Goal: Task Accomplishment & Management: Use online tool/utility

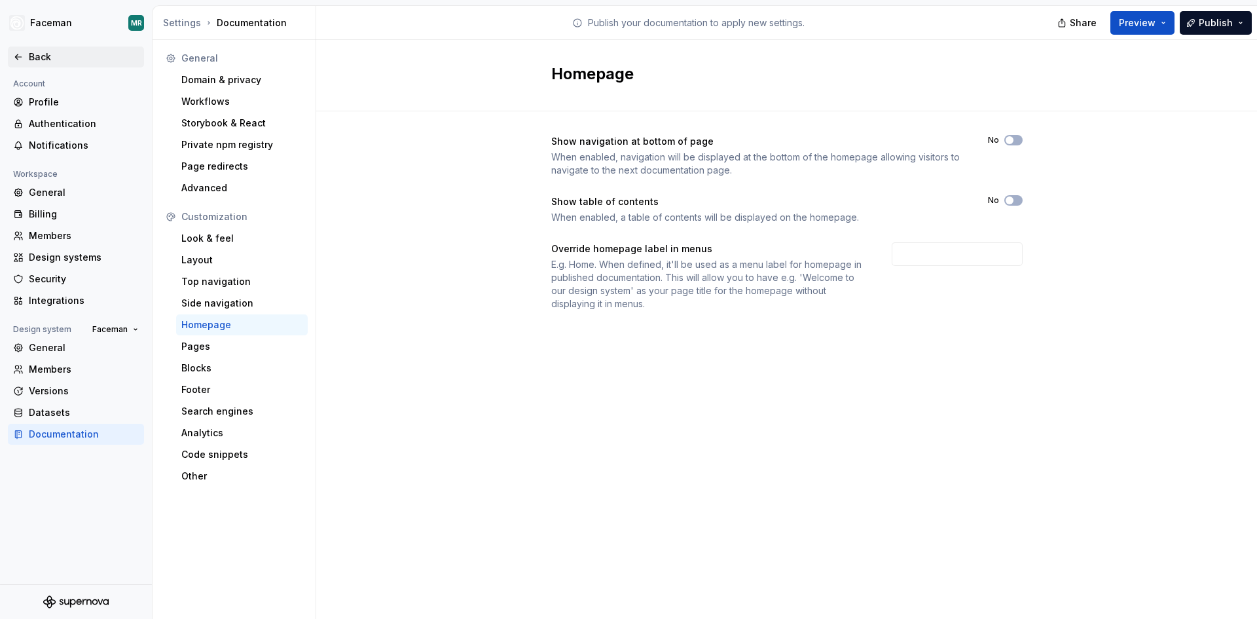
click at [54, 58] on div "Back" at bounding box center [84, 56] width 110 height 13
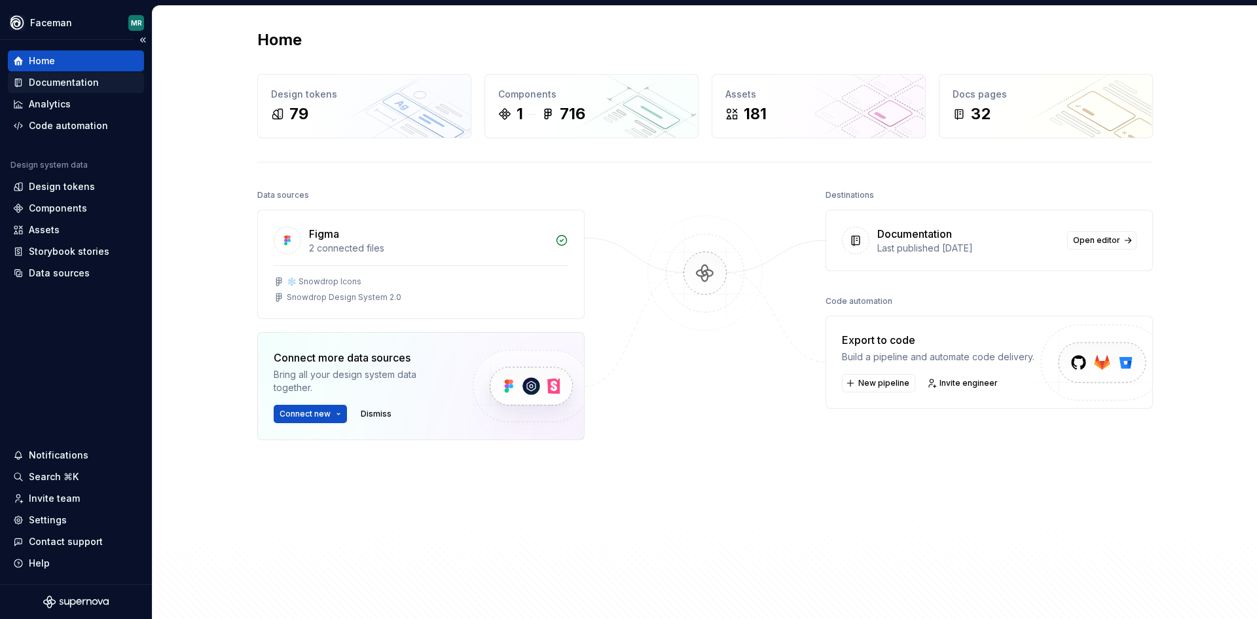
click at [47, 87] on div "Documentation" at bounding box center [64, 82] width 70 height 13
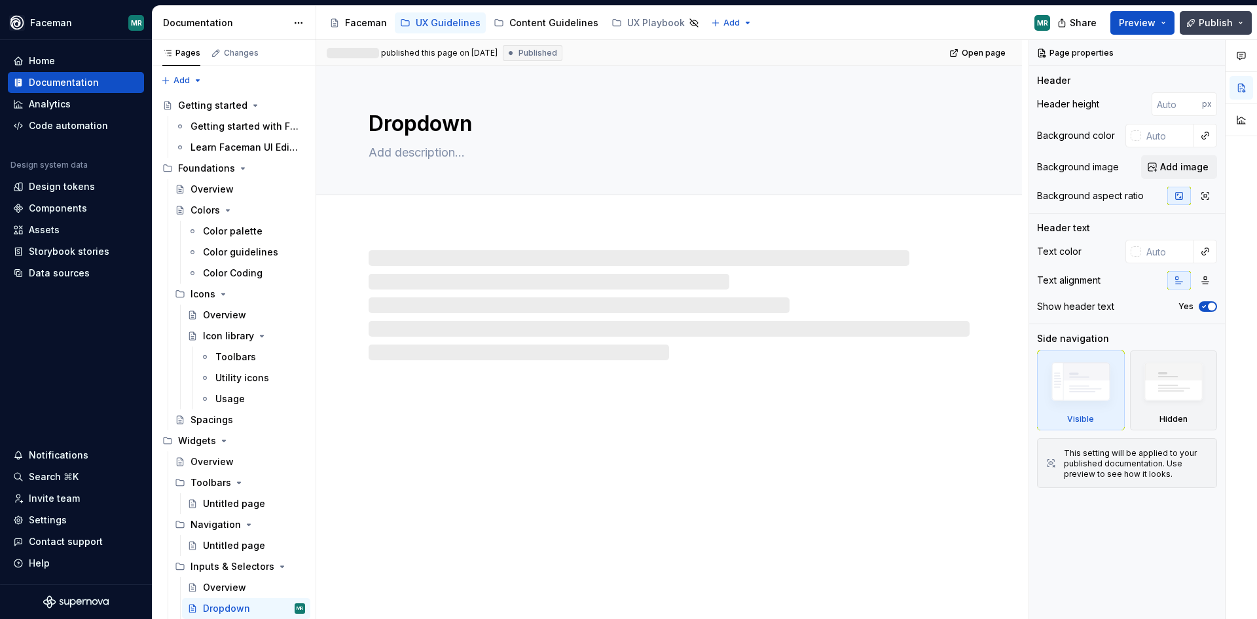
click at [1217, 25] on span "Publish" at bounding box center [1216, 22] width 34 height 13
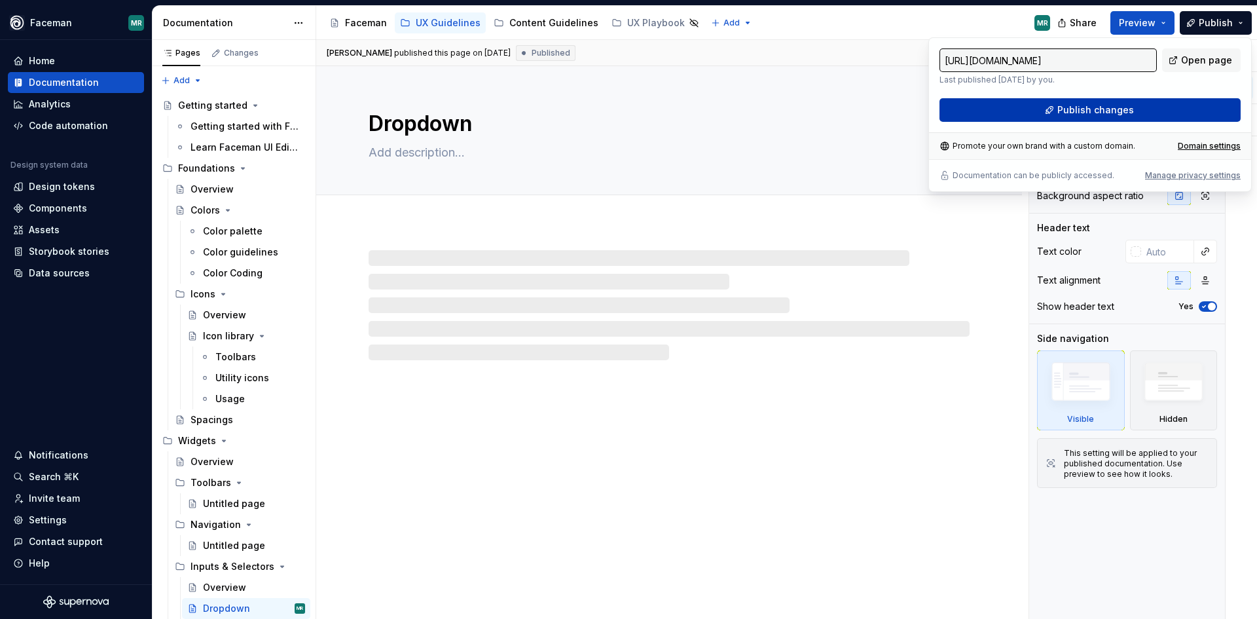
click at [1147, 109] on button "Publish changes" at bounding box center [1090, 110] width 301 height 24
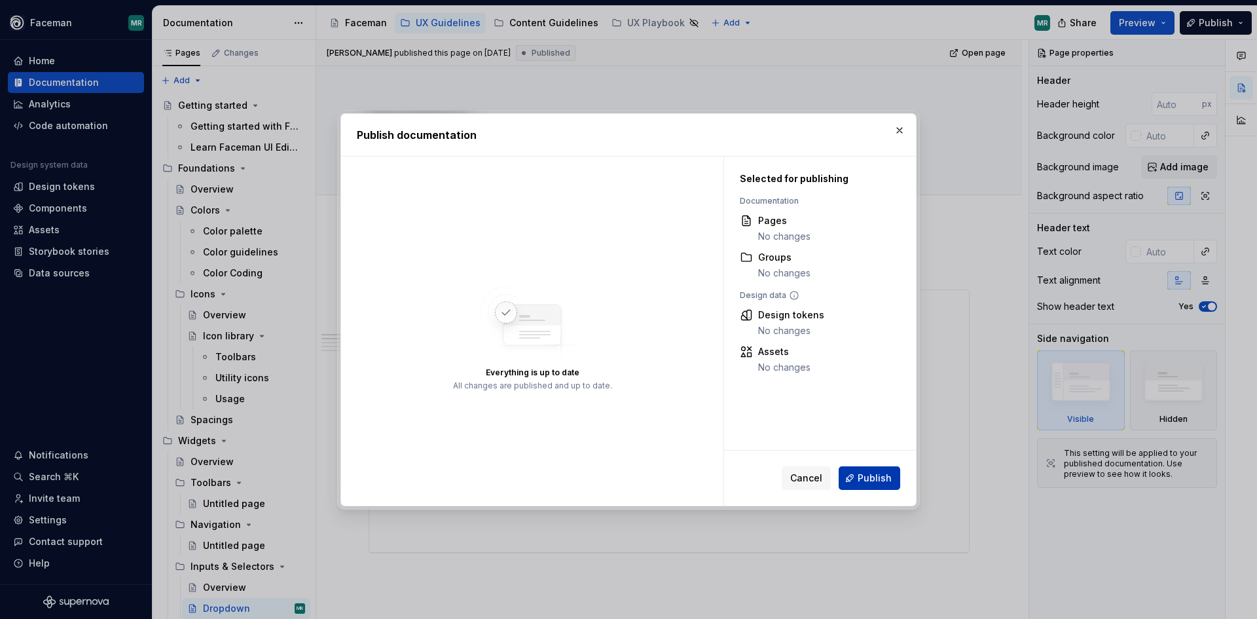
click at [859, 478] on button "Publish" at bounding box center [870, 478] width 62 height 24
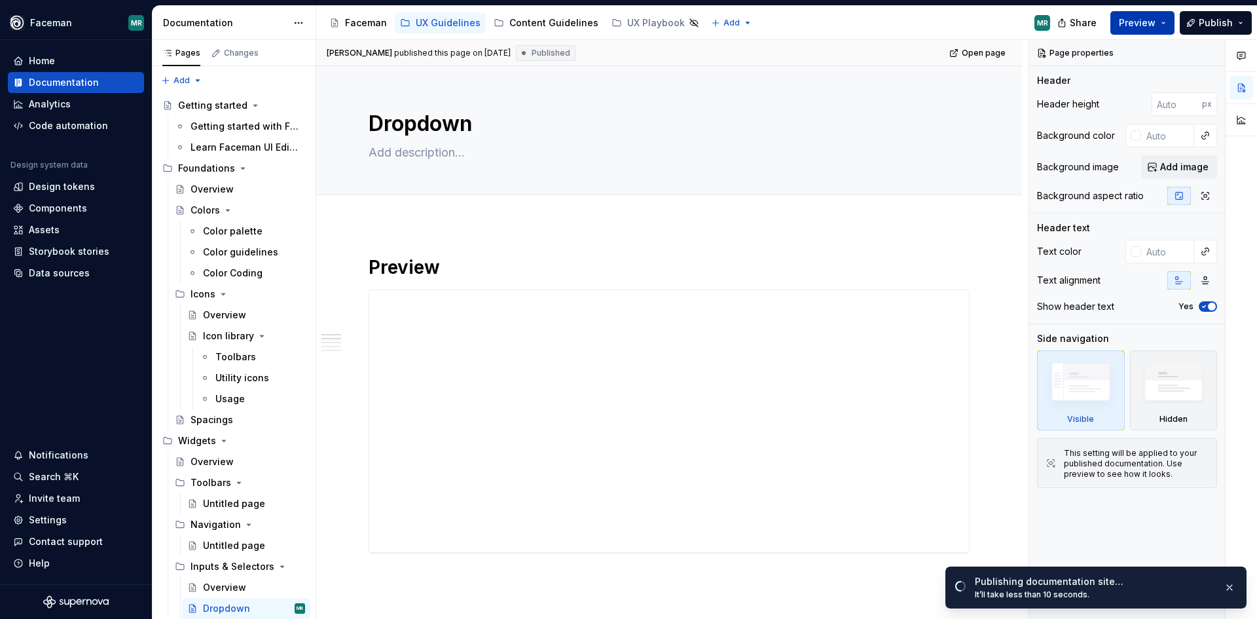
click at [1166, 24] on button "Preview" at bounding box center [1143, 23] width 64 height 24
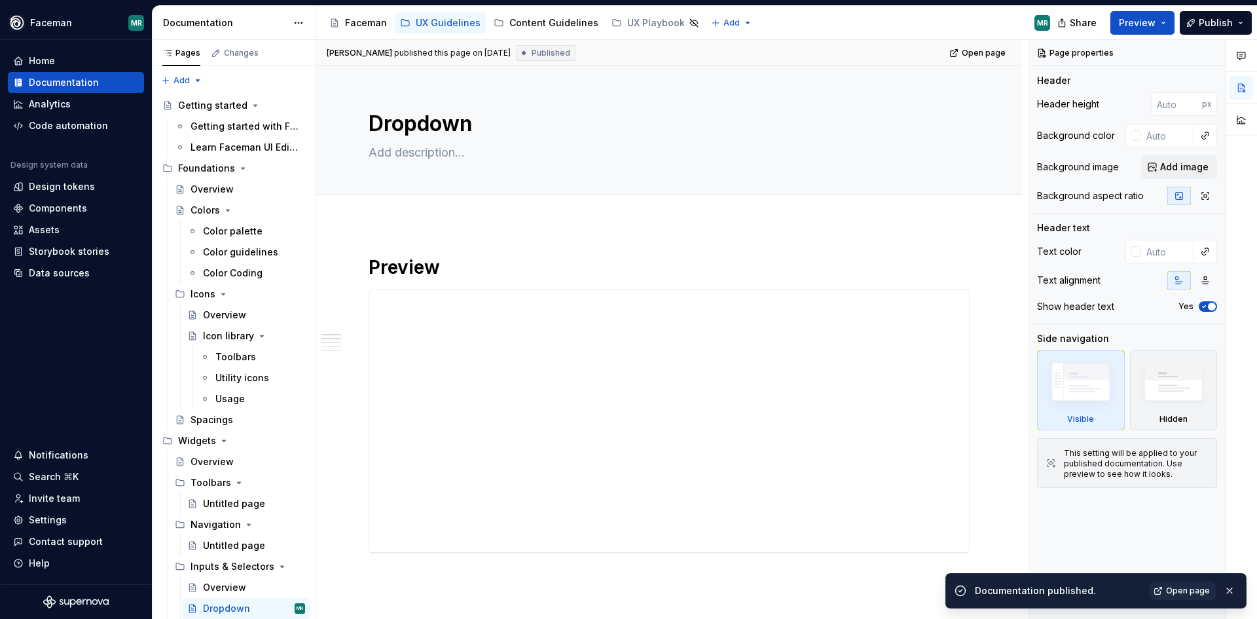
click at [1032, 105] on div "Page properties Header Header height px Background color Background image Add i…" at bounding box center [1128, 330] width 196 height 580
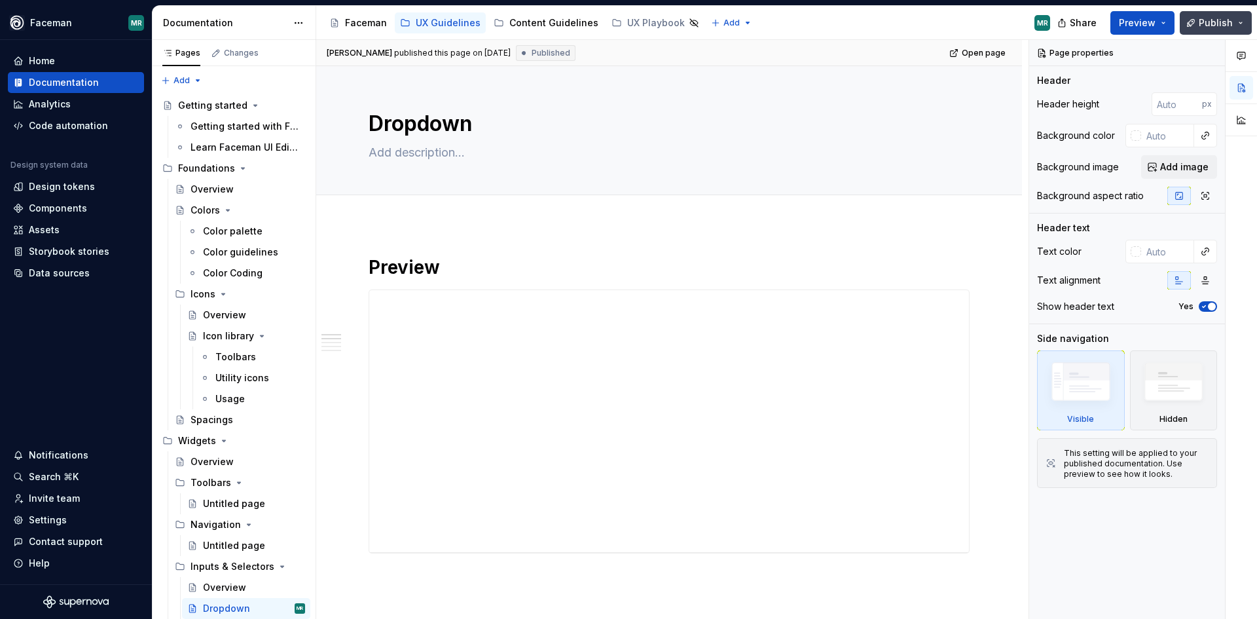
click at [1217, 27] on span "Publish" at bounding box center [1216, 22] width 34 height 13
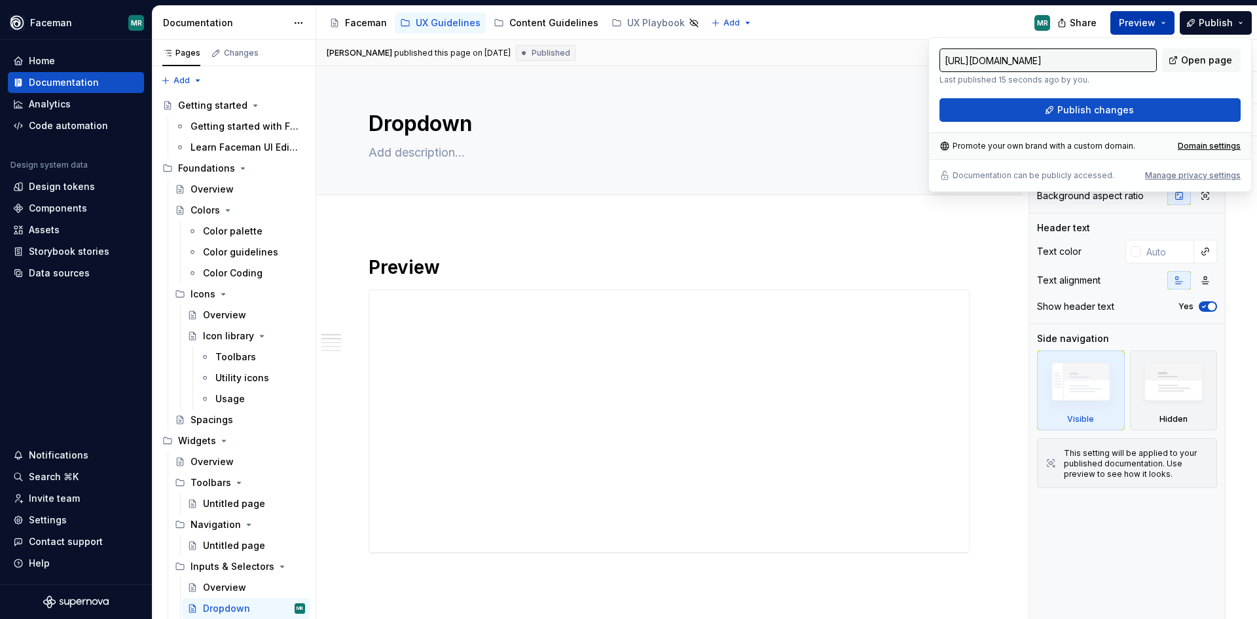
click at [1173, 26] on button "Preview" at bounding box center [1143, 23] width 64 height 24
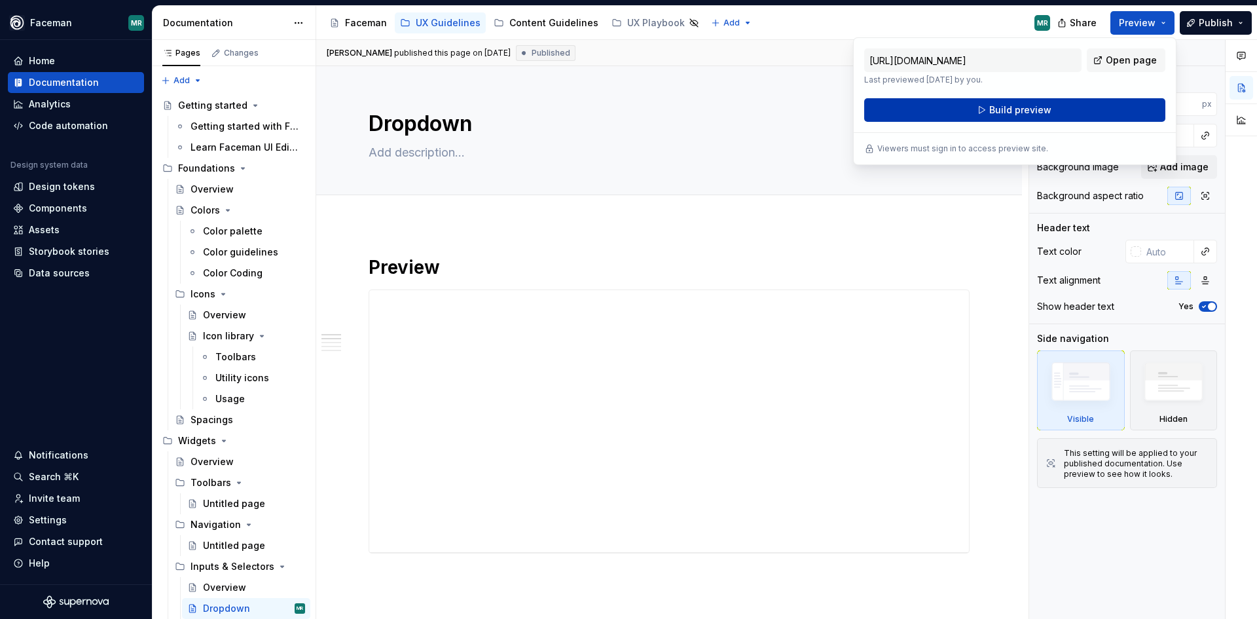
click at [1054, 111] on button "Build preview" at bounding box center [1014, 110] width 301 height 24
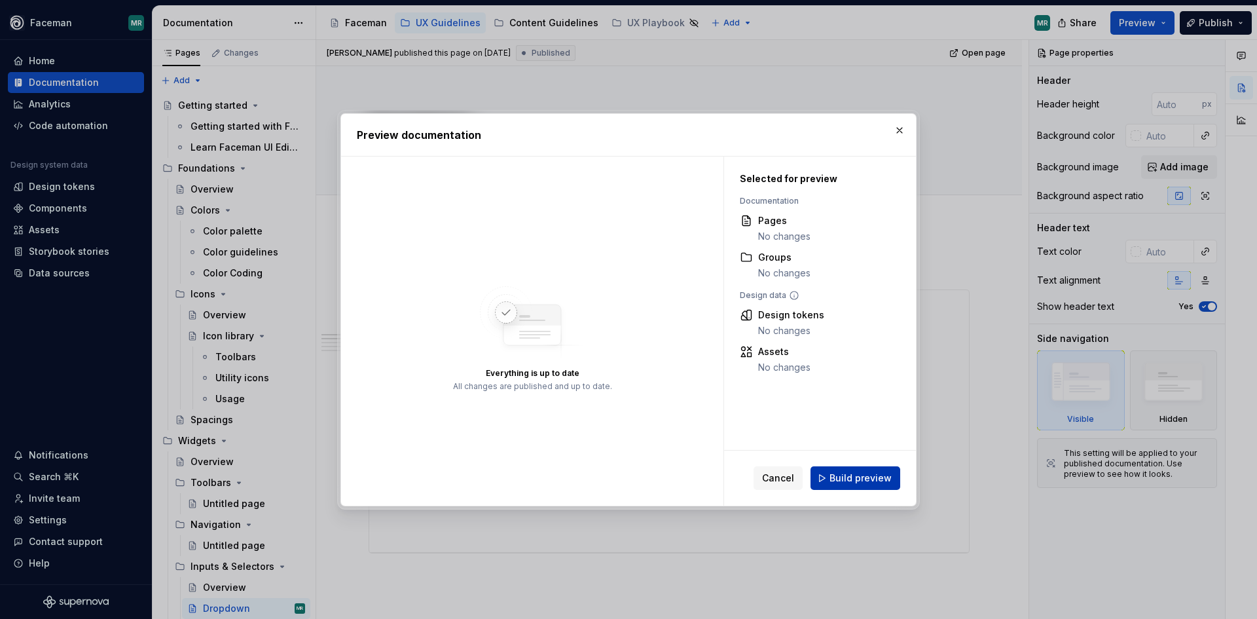
click at [845, 481] on span "Build preview" at bounding box center [861, 478] width 62 height 13
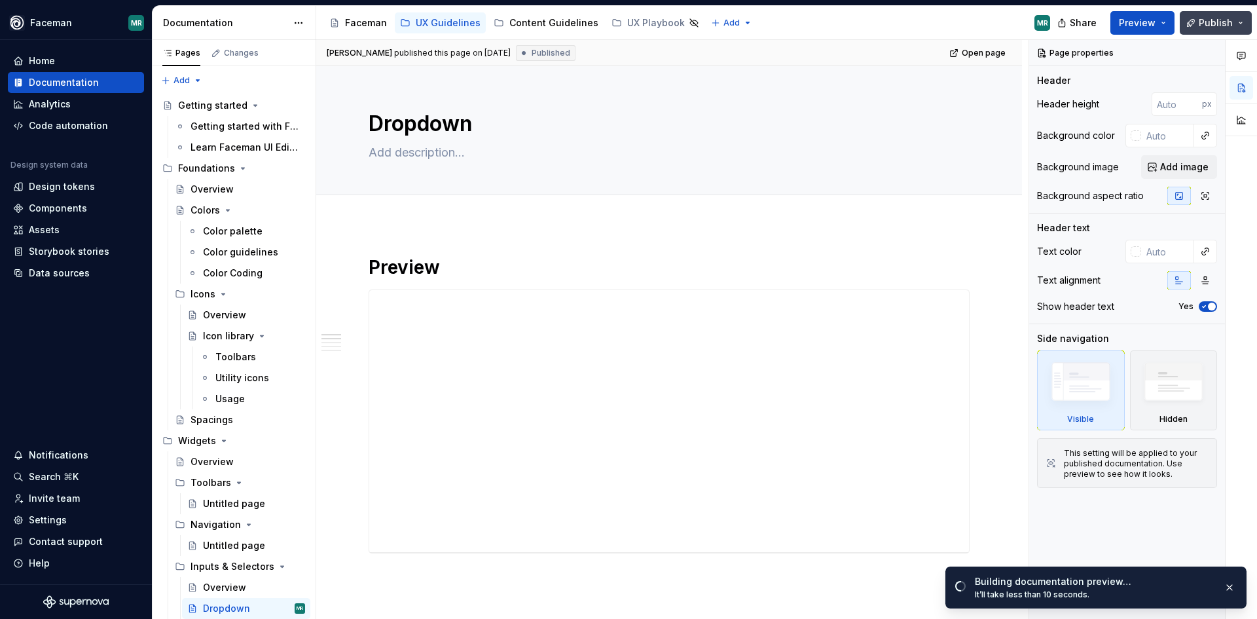
click at [1244, 28] on button "Publish" at bounding box center [1216, 23] width 72 height 24
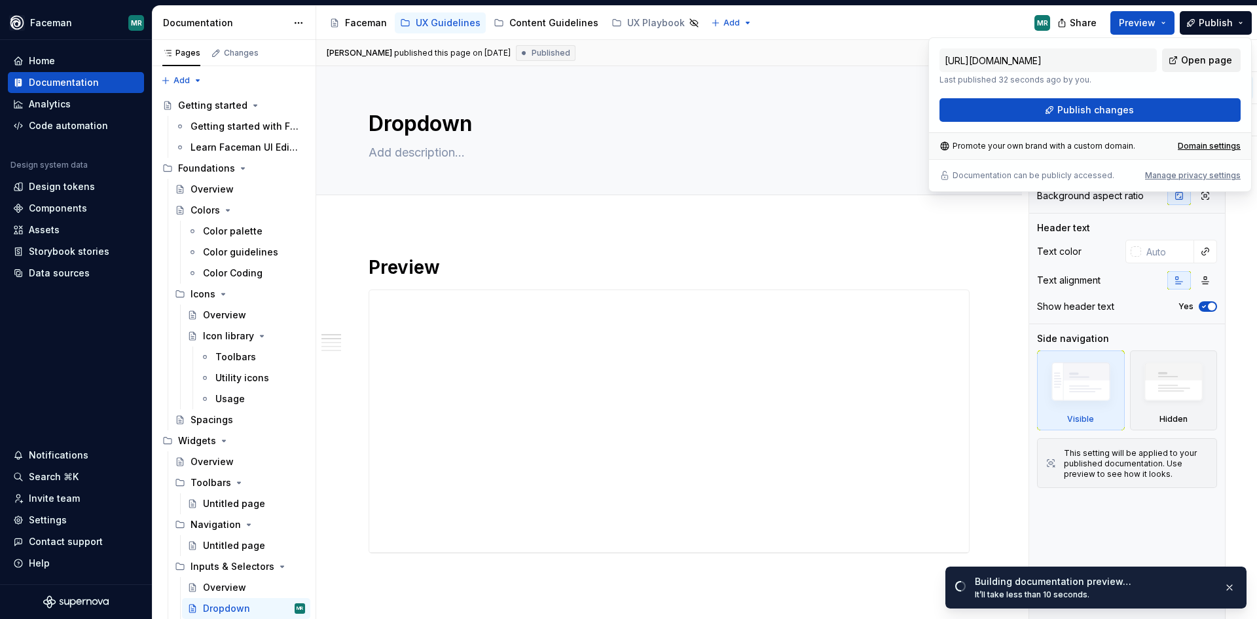
click at [1206, 59] on span "Open page" at bounding box center [1206, 60] width 51 height 13
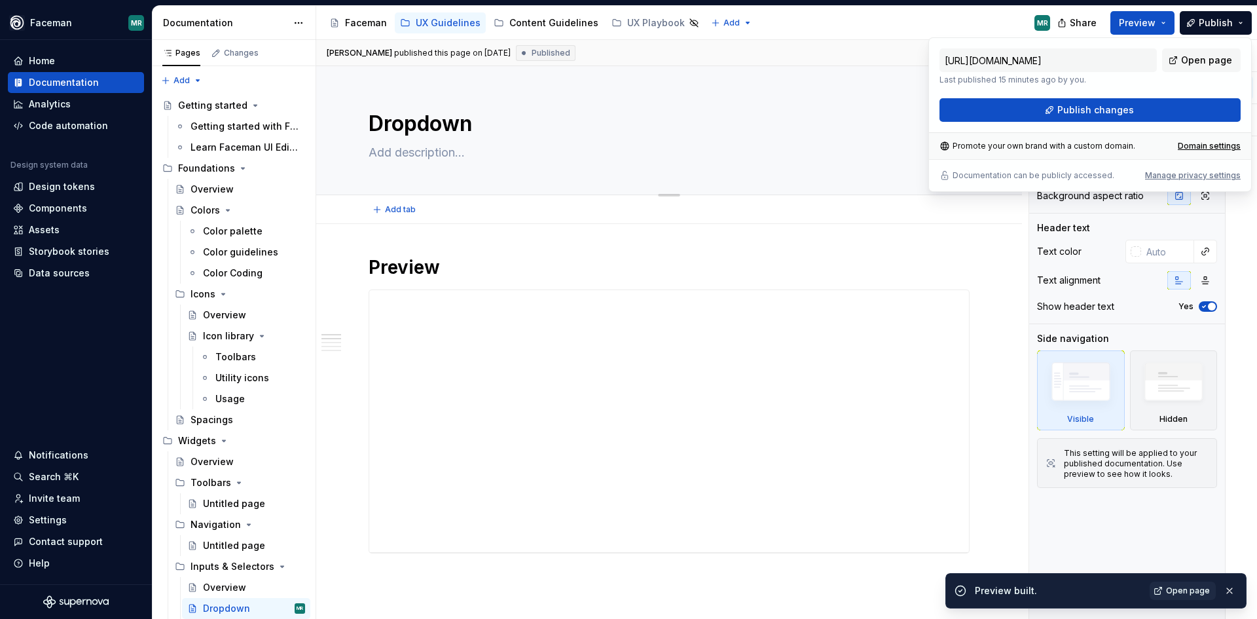
click at [845, 125] on textarea "Dropdown" at bounding box center [666, 123] width 601 height 31
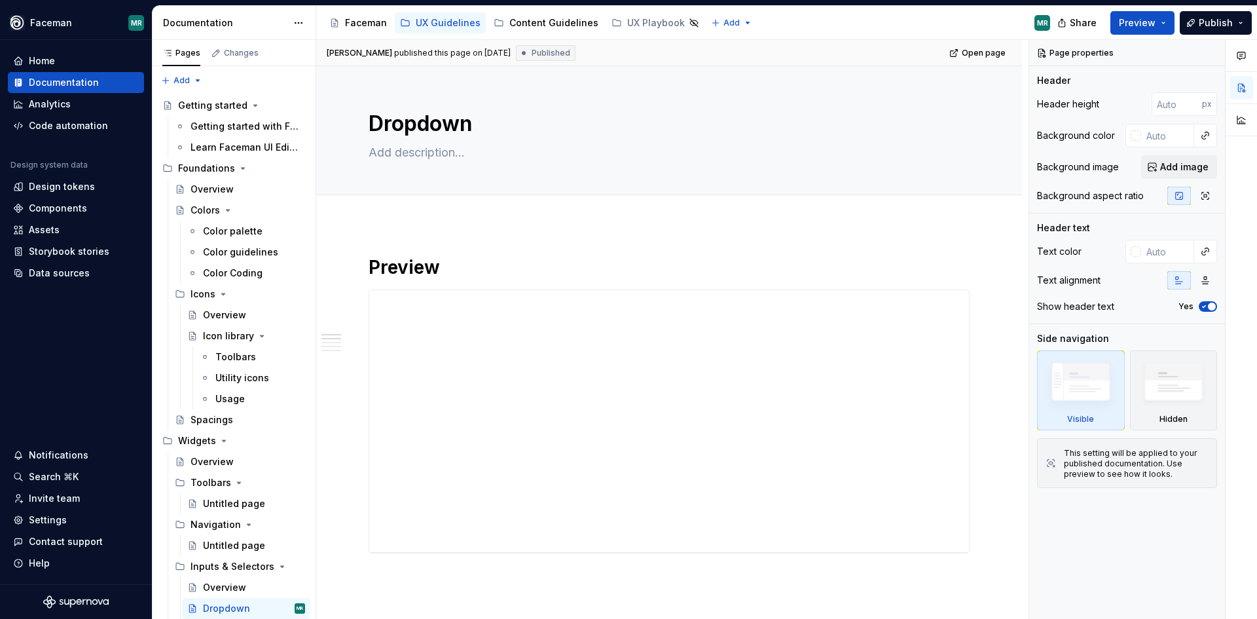
type textarea "*"
